Goal: Information Seeking & Learning: Learn about a topic

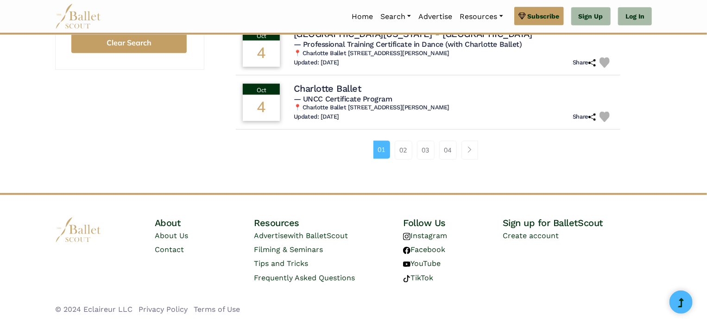
scroll to position [670, 0]
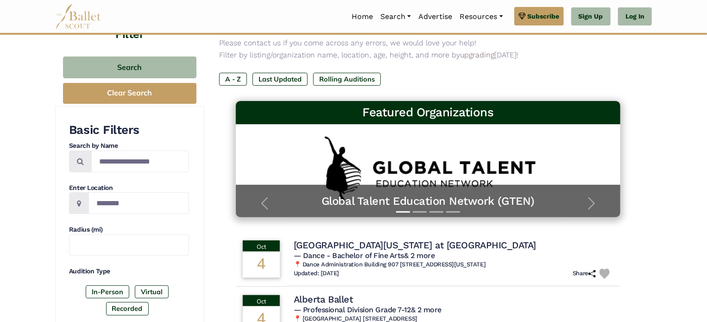
scroll to position [90, 0]
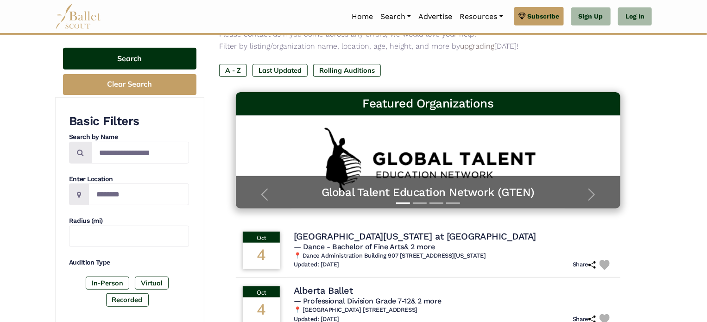
click at [135, 62] on button "Search" at bounding box center [129, 59] width 133 height 22
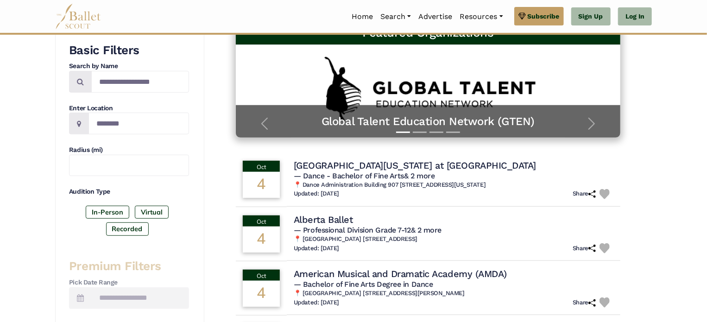
scroll to position [162, 0]
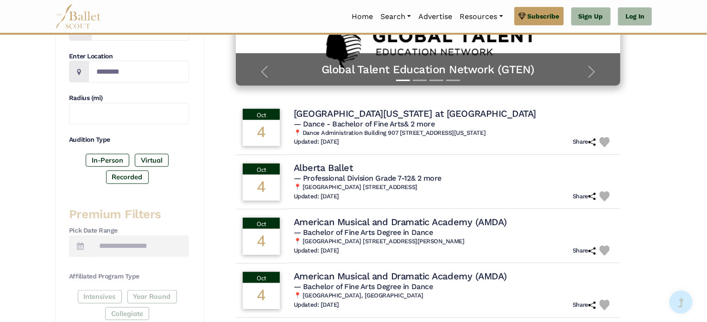
scroll to position [213, 0]
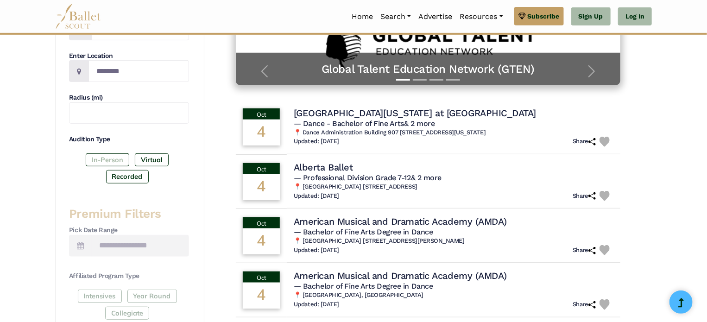
click at [113, 155] on label "In-Person" at bounding box center [108, 159] width 44 height 13
click at [148, 158] on label "Virtual" at bounding box center [152, 159] width 34 height 13
click at [139, 178] on label "Recorded" at bounding box center [127, 176] width 43 height 13
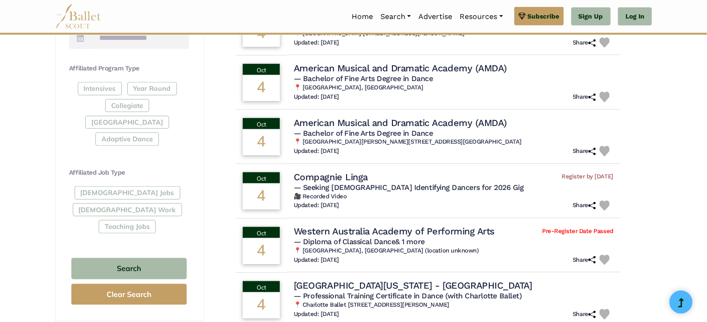
scroll to position [424, 0]
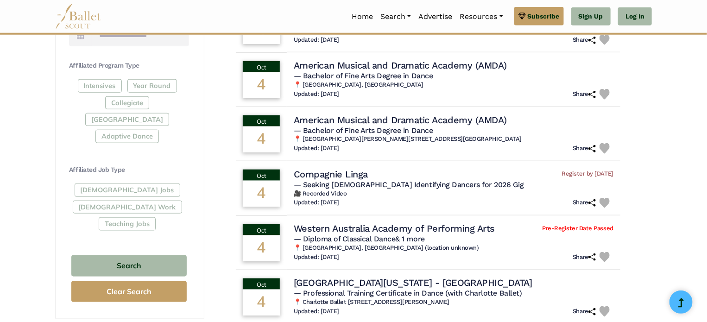
click at [105, 183] on div "Full-Time Jobs Gig Work Teaching Jobs" at bounding box center [129, 208] width 120 height 50
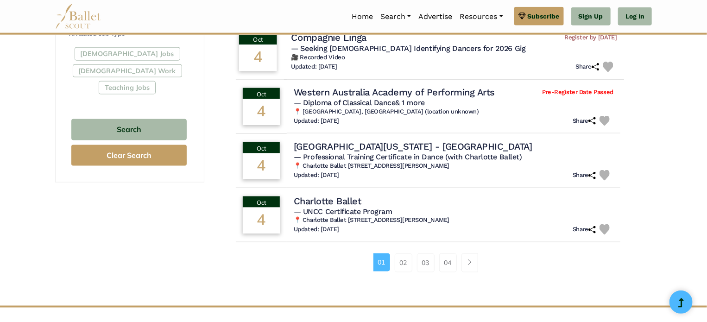
scroll to position [564, 0]
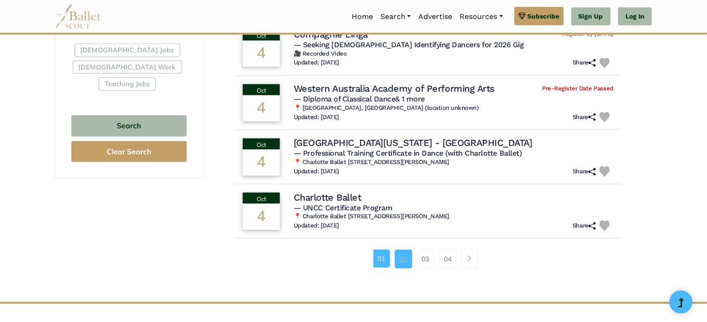
click at [396, 259] on link "02" at bounding box center [404, 259] width 18 height 19
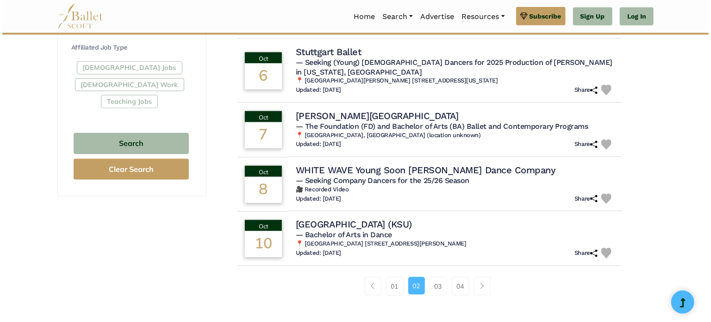
scroll to position [548, 0]
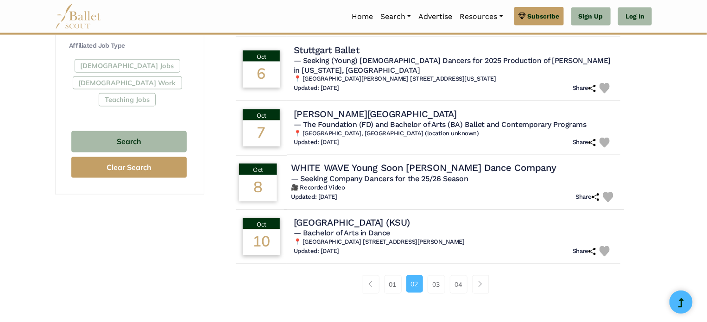
click at [376, 162] on h4 "WHITE WAVE Young Soon Kim Dance Company" at bounding box center [423, 168] width 265 height 13
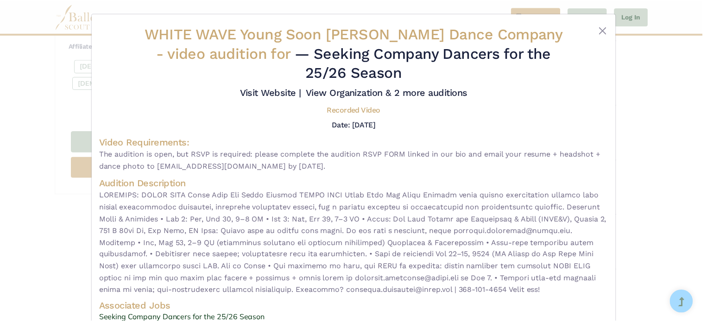
scroll to position [0, 0]
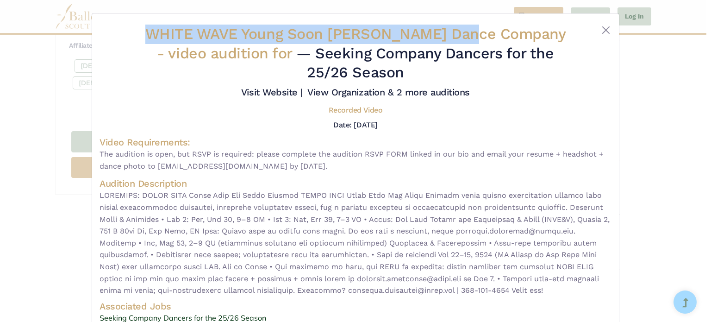
drag, startPoint x: 154, startPoint y: 32, endPoint x: 493, endPoint y: 32, distance: 338.5
click at [493, 32] on h2 "WHITE WAVE Young Soon Kim Dance Company - video audition for — Seeking Company …" at bounding box center [355, 54] width 427 height 58
copy span "WHITE WAVE Young Soon Kim Dance Company"
click at [406, 147] on h4 "Video Requirements:" at bounding box center [356, 142] width 512 height 12
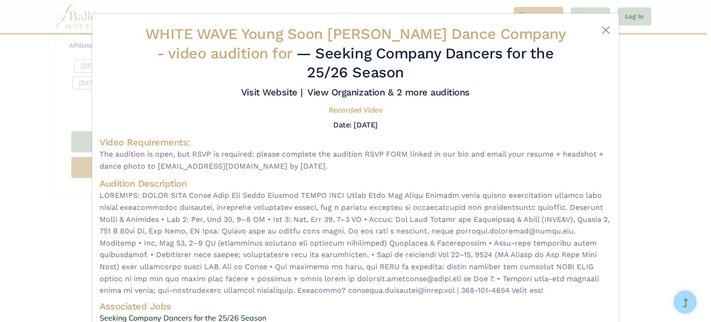
click at [0, 194] on div "WHITE WAVE Young Soon Kim Dance Company - video audition for — Seeking Company …" at bounding box center [355, 161] width 711 height 322
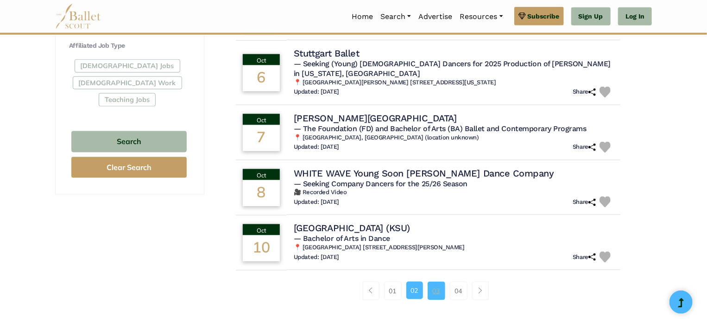
click at [436, 282] on link "03" at bounding box center [436, 291] width 18 height 19
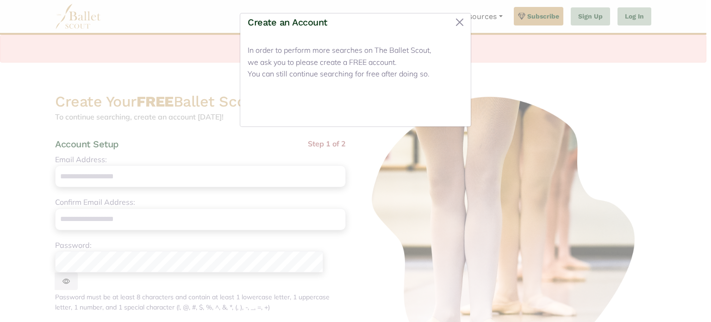
click at [444, 109] on button "Close" at bounding box center [446, 108] width 35 height 22
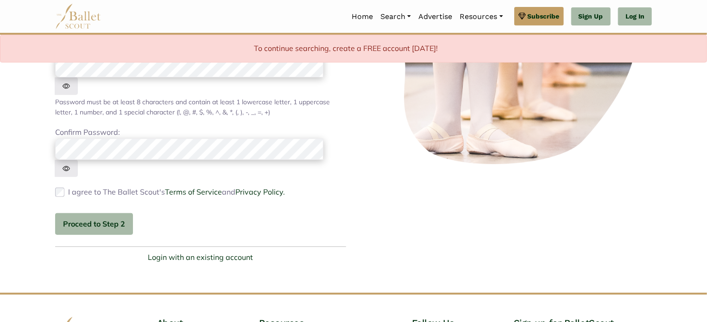
scroll to position [199, 0]
